Goal: Information Seeking & Learning: Check status

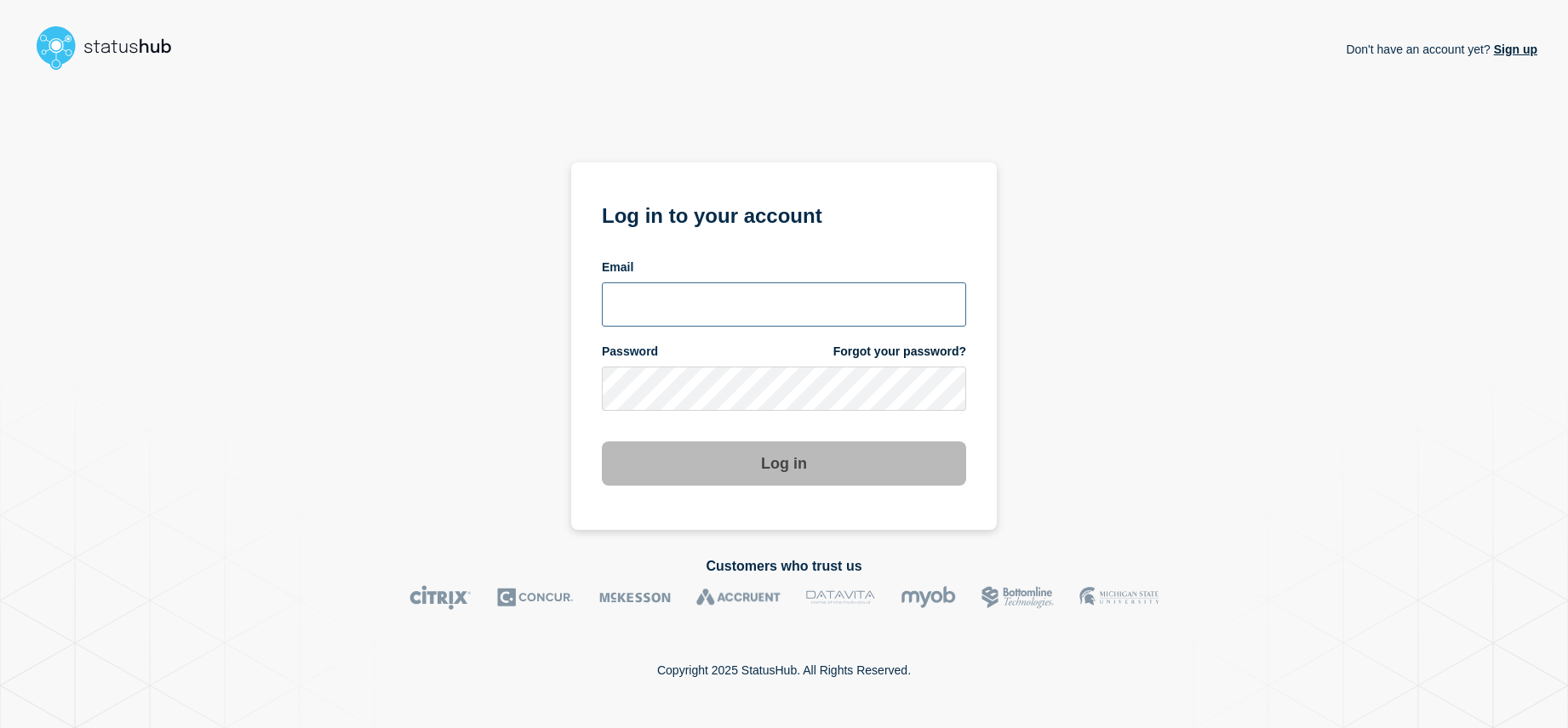
type input "[EMAIL_ADDRESS][DOMAIN_NAME]"
click at [778, 472] on button "Log in" at bounding box center [784, 463] width 365 height 44
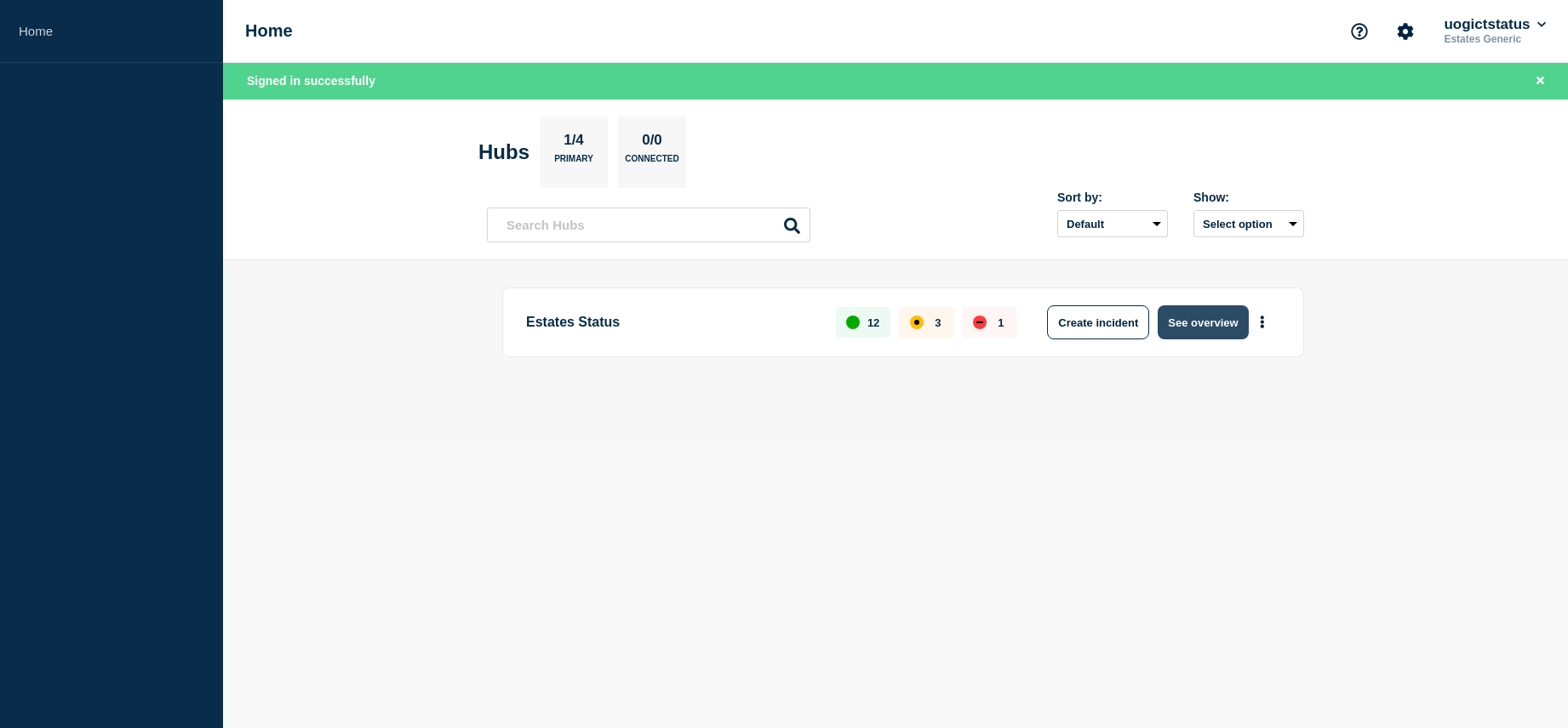
click at [1207, 320] on button "See overview" at bounding box center [1202, 322] width 90 height 34
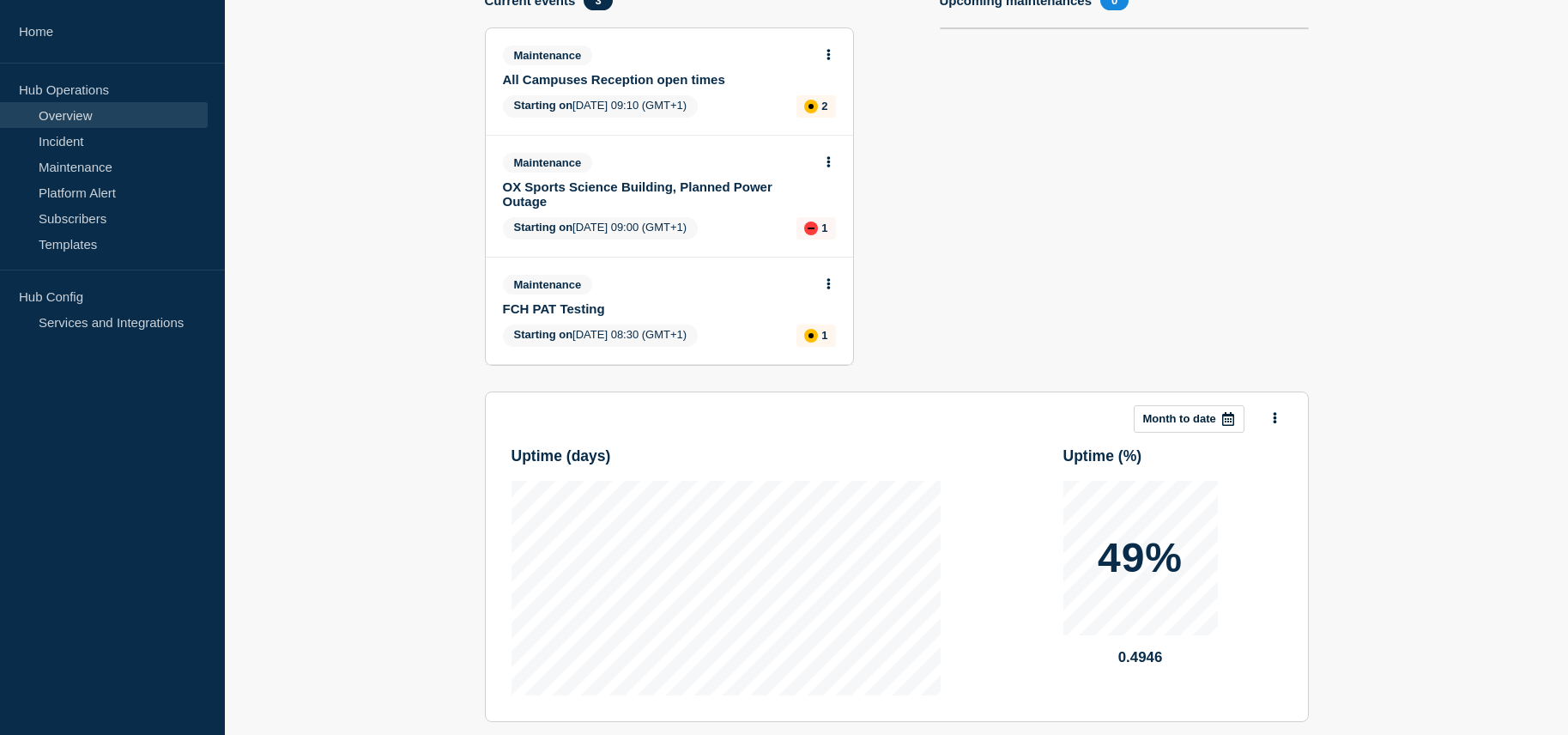
scroll to position [85, 0]
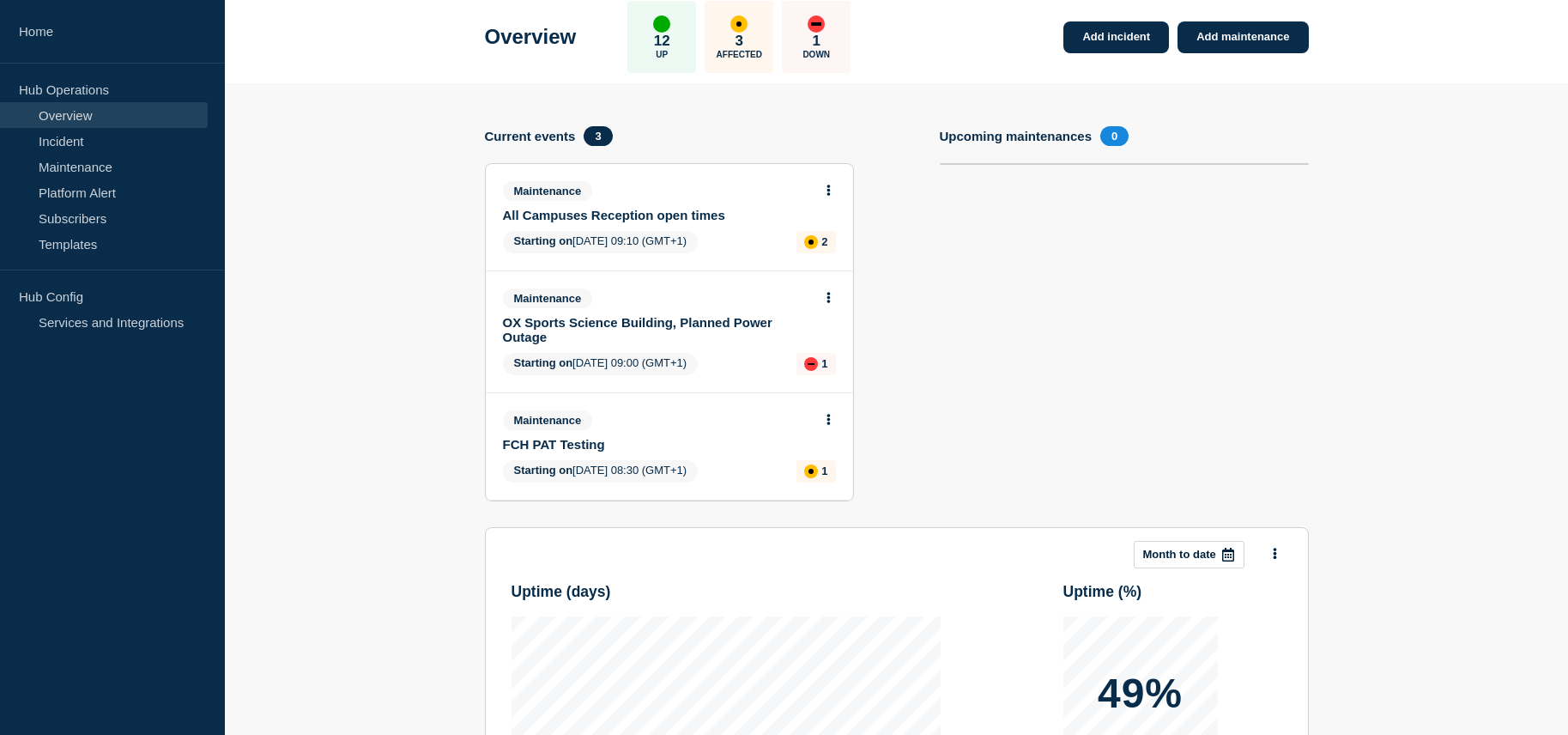
click at [695, 322] on link "OX Sports Science Building, Planned Power Outage" at bounding box center [658, 329] width 310 height 29
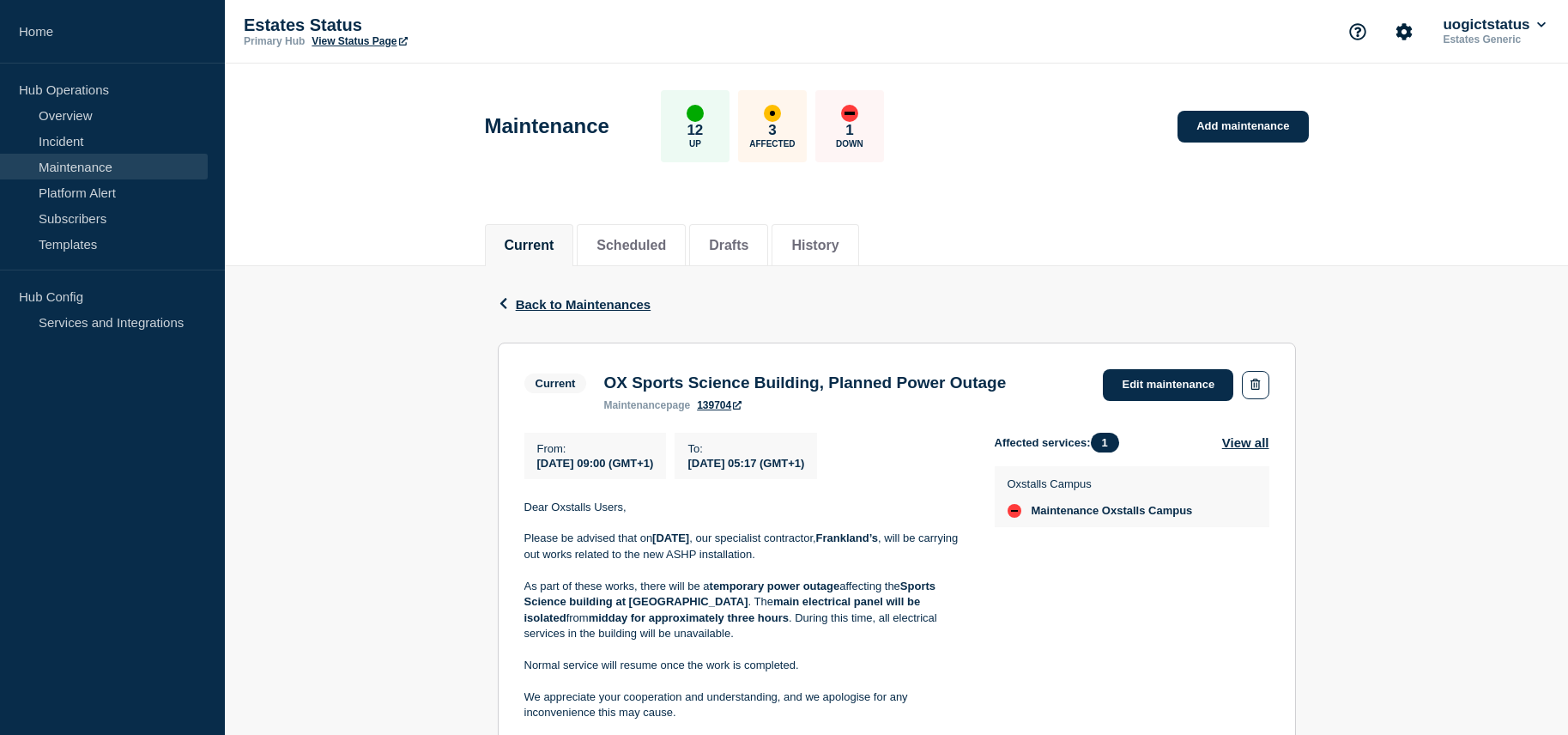
scroll to position [86, 0]
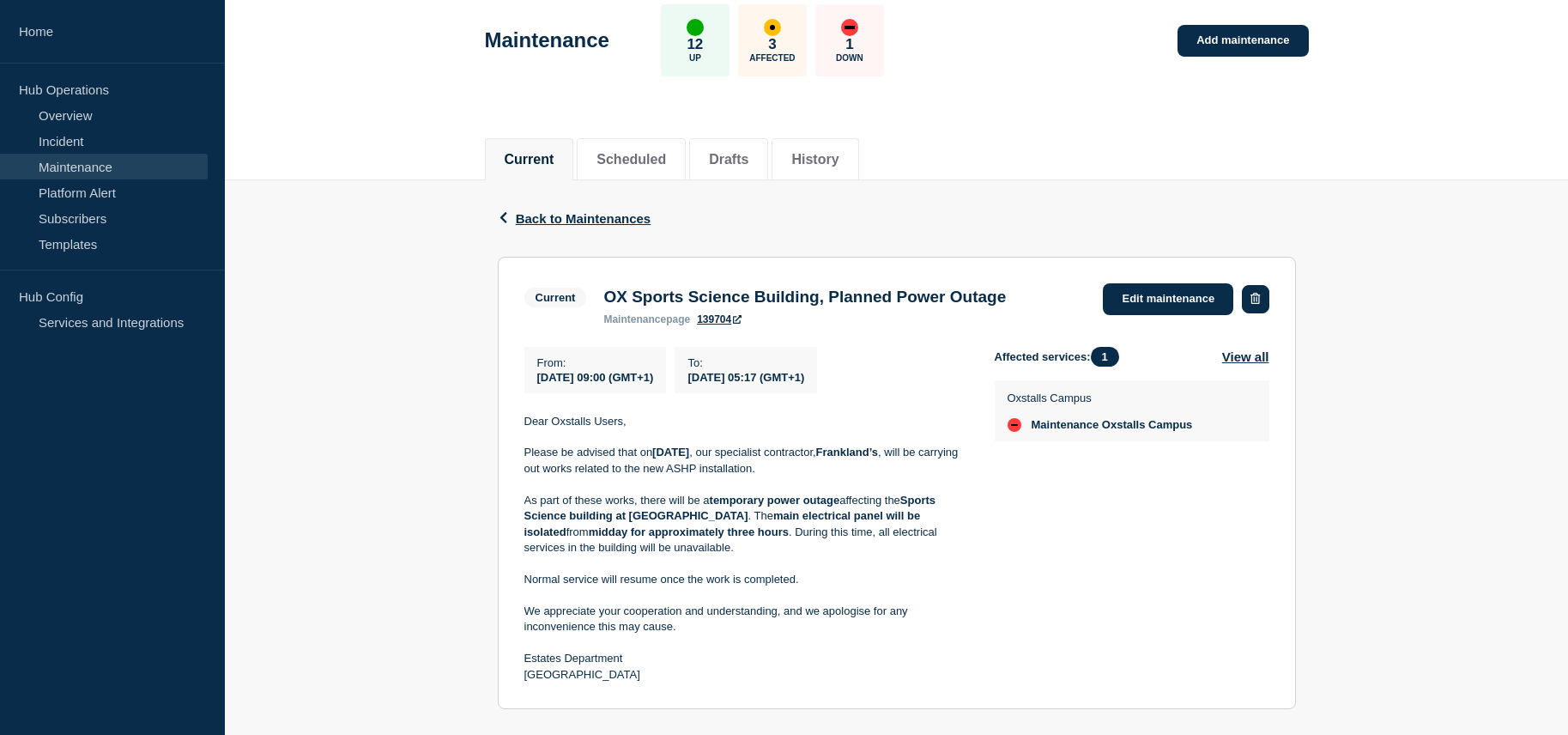
click at [1252, 300] on icon "button" at bounding box center [1255, 298] width 10 height 11
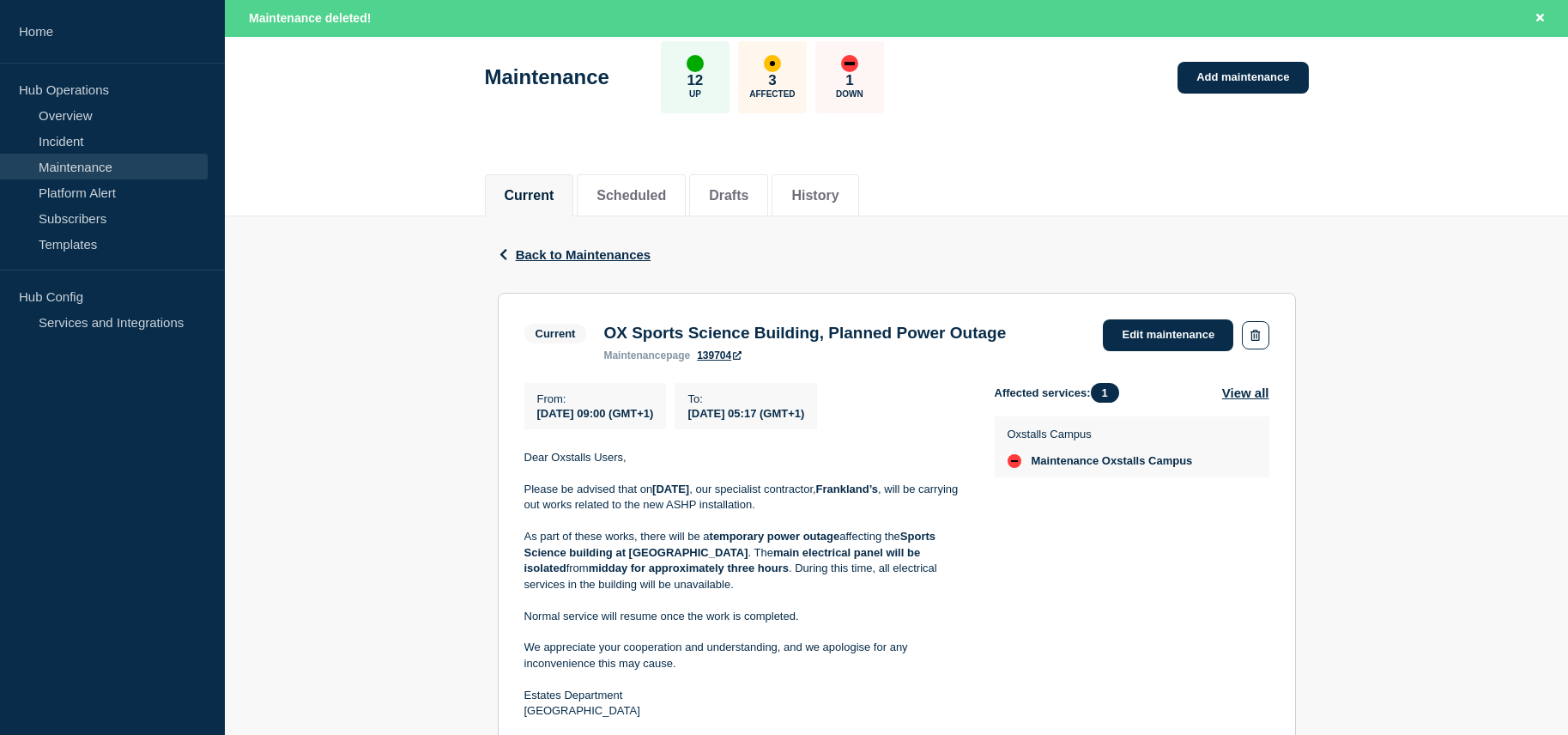
scroll to position [123, 0]
